Goal: Task Accomplishment & Management: Complete application form

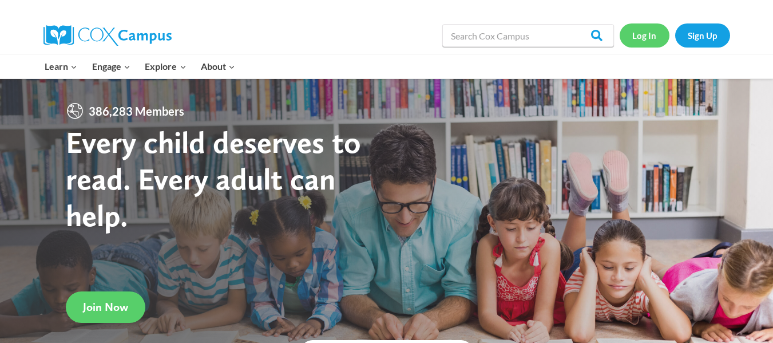
click at [638, 39] on link "Log In" at bounding box center [645, 34] width 50 height 23
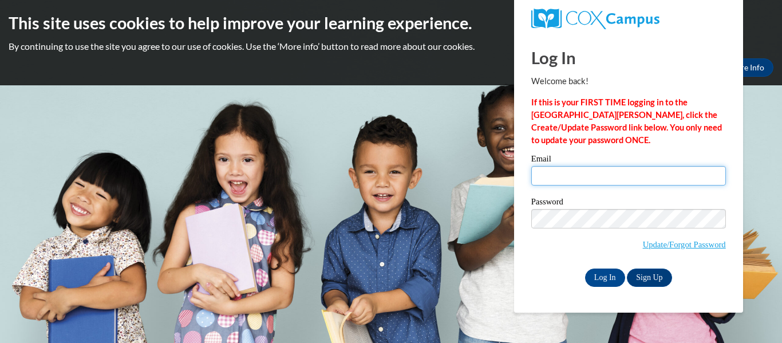
click at [557, 181] on input "Email" at bounding box center [628, 175] width 195 height 19
type input "kimmieaqua.kimmie@gmail.com"
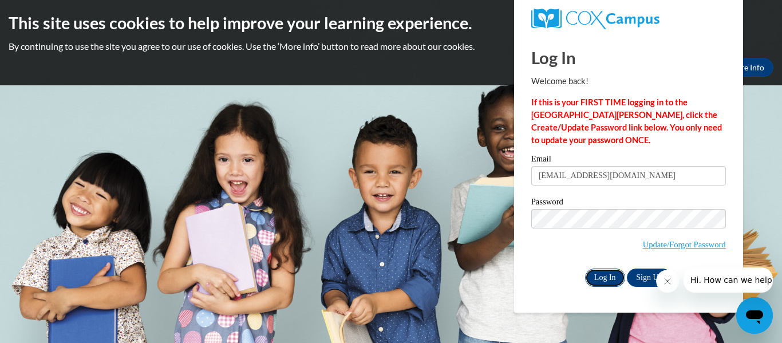
click at [595, 278] on input "Log In" at bounding box center [605, 277] width 40 height 18
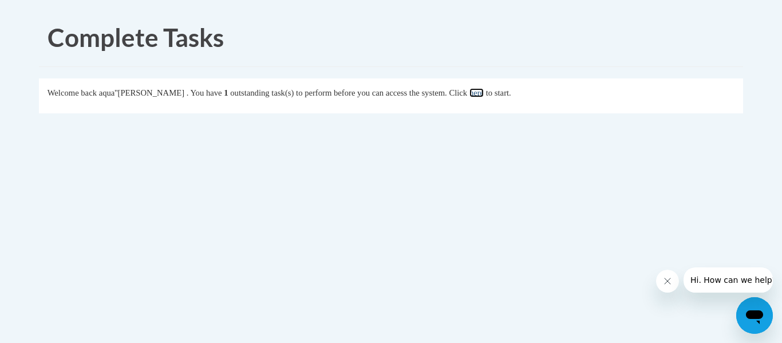
click at [484, 91] on link "here" at bounding box center [476, 92] width 14 height 9
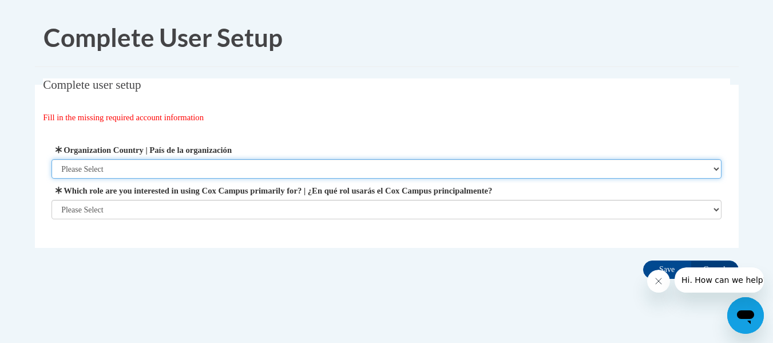
click at [302, 169] on select "Please Select [GEOGRAPHIC_DATA] | [GEOGRAPHIC_DATA] Outside of [GEOGRAPHIC_DATA…" at bounding box center [387, 168] width 670 height 19
select select "ad49bcad-a171-4b2e-b99c-48b446064914"
click at [52, 159] on select "Please Select [GEOGRAPHIC_DATA] | [GEOGRAPHIC_DATA] Outside of [GEOGRAPHIC_DATA…" at bounding box center [387, 168] width 670 height 19
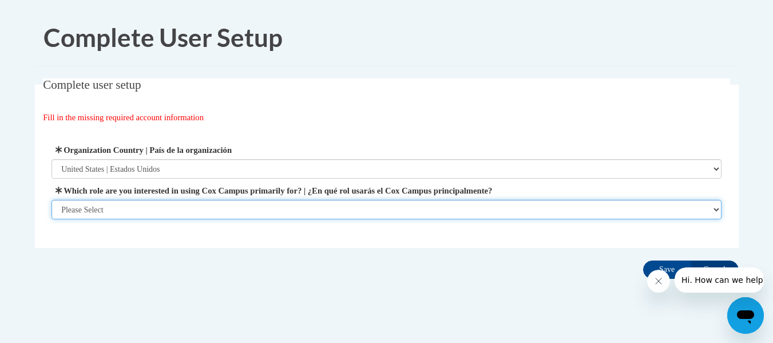
click at [156, 204] on select "Please Select College/University | Colegio/Universidad Community/Nonprofit Part…" at bounding box center [387, 209] width 670 height 19
select select "fbf2d438-af2f-41f8-98f1-81c410e29de3"
click at [52, 219] on select "Please Select College/University | Colegio/Universidad Community/Nonprofit Part…" at bounding box center [387, 209] width 670 height 19
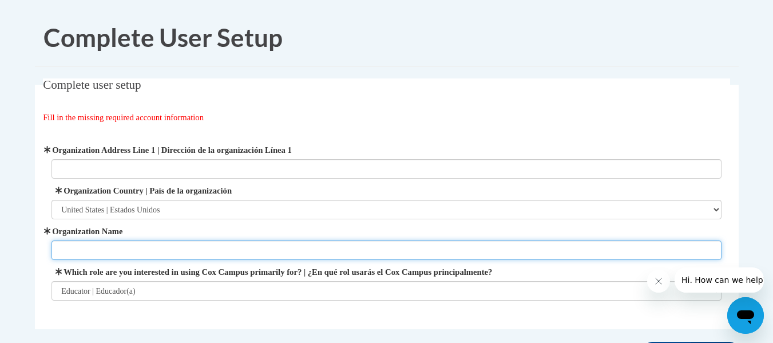
click at [186, 252] on input "Organization Name" at bounding box center [387, 249] width 670 height 19
